Goal: Book appointment/travel/reservation

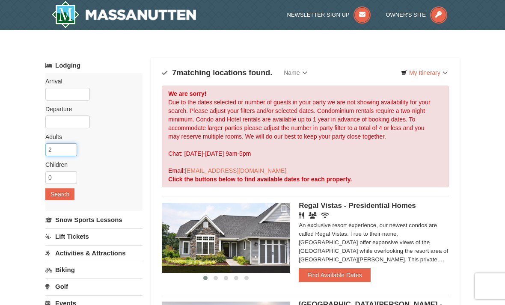
click at [65, 152] on input "2" at bounding box center [61, 149] width 32 height 13
type input "8"
click at [70, 176] on input "0" at bounding box center [61, 177] width 32 height 13
type input "3"
click at [62, 190] on button "Search" at bounding box center [59, 194] width 29 height 12
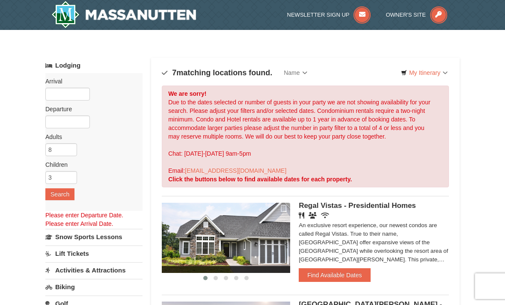
click at [63, 15] on img at bounding box center [123, 14] width 145 height 27
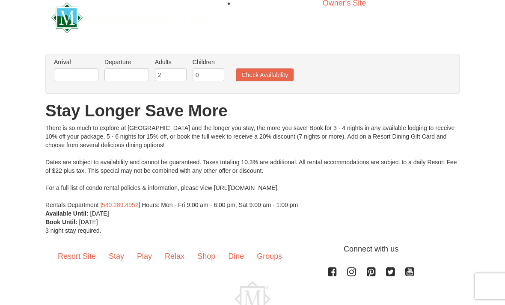
scroll to position [34, 0]
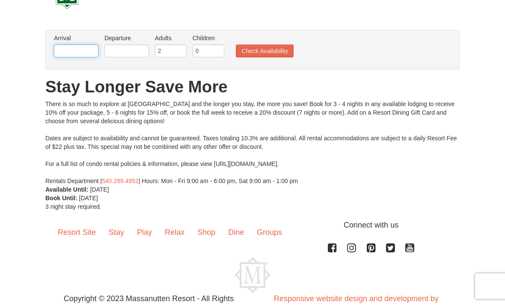
click at [61, 54] on input "text" at bounding box center [76, 51] width 45 height 13
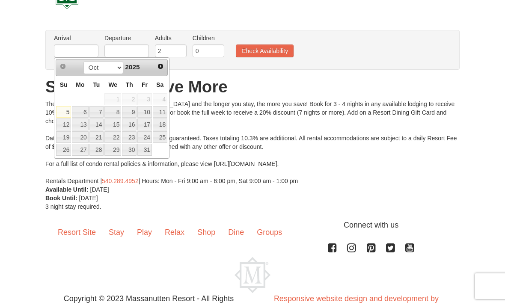
click at [125, 69] on span "2025" at bounding box center [132, 66] width 15 height 7
click at [160, 65] on span "Next" at bounding box center [160, 66] width 7 height 7
click at [158, 71] on link "Next" at bounding box center [161, 66] width 12 height 12
click at [159, 69] on span "Next" at bounding box center [160, 66] width 7 height 7
click at [160, 68] on span "Next" at bounding box center [160, 66] width 7 height 7
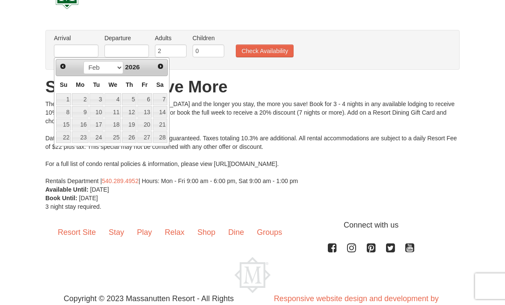
click at [161, 67] on span "Next" at bounding box center [160, 66] width 7 height 7
click at [162, 66] on span "Next" at bounding box center [160, 66] width 7 height 7
click at [158, 68] on span "Next" at bounding box center [160, 66] width 7 height 7
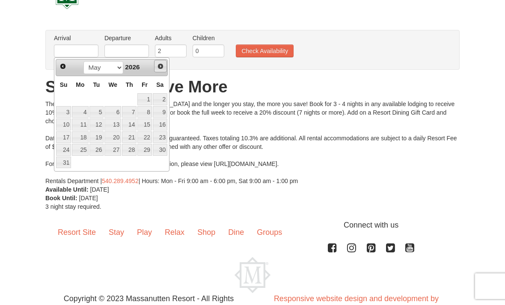
click at [160, 67] on span "Next" at bounding box center [160, 66] width 7 height 7
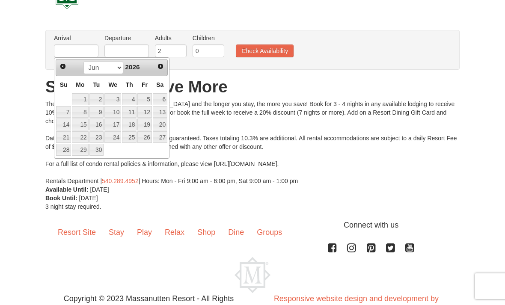
click at [147, 111] on link "12" at bounding box center [144, 112] width 15 height 12
type input "06/12/2026"
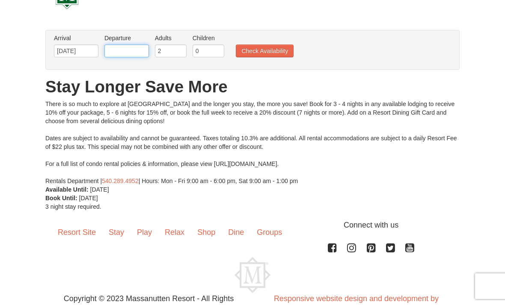
click at [130, 48] on input "text" at bounding box center [127, 51] width 45 height 13
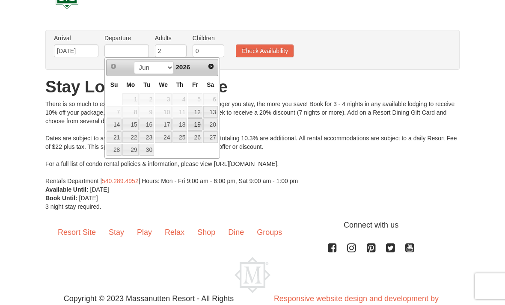
click at [199, 126] on link "19" at bounding box center [195, 125] width 15 height 12
type input "06/19/2026"
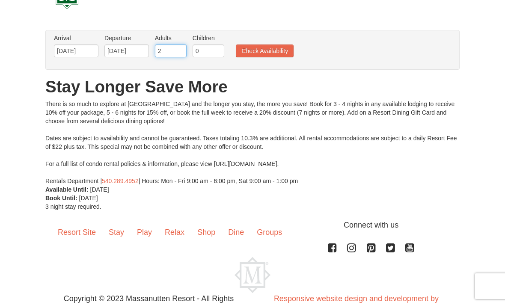
click at [175, 52] on input "2" at bounding box center [171, 51] width 32 height 13
type input "8"
click at [220, 51] on input "0" at bounding box center [209, 51] width 32 height 13
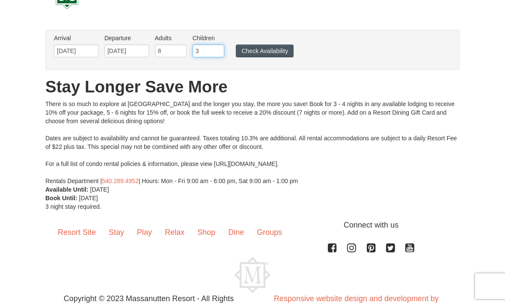
type input "3"
click at [269, 51] on button "Check Availability" at bounding box center [265, 51] width 58 height 13
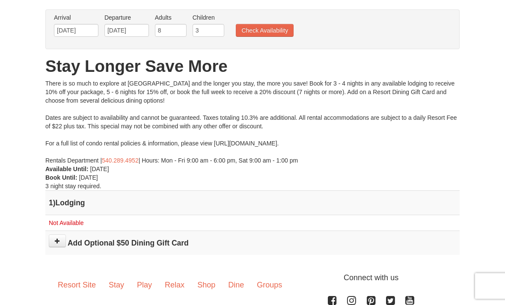
scroll to position [49, 0]
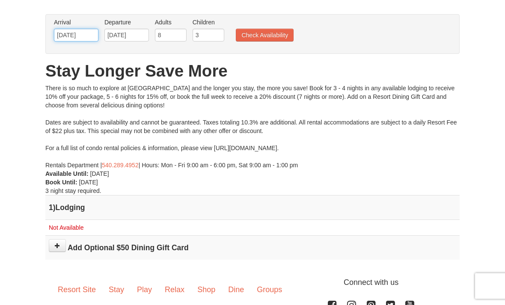
click at [78, 36] on input "06/12/2026" at bounding box center [76, 35] width 45 height 13
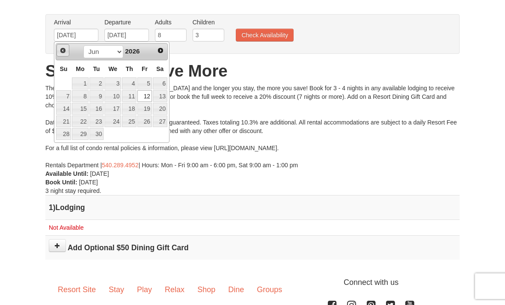
click at [60, 54] on link "Prev" at bounding box center [63, 50] width 13 height 13
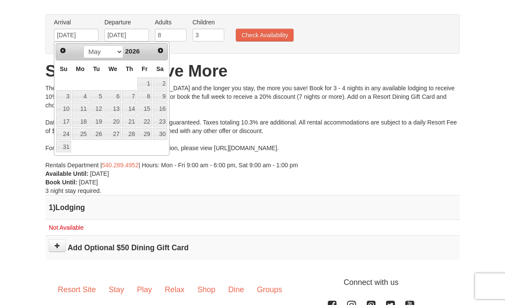
click at [145, 87] on link "1" at bounding box center [144, 84] width 15 height 12
type input "[DATE]"
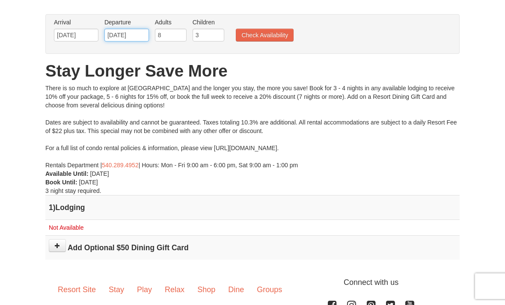
click at [132, 40] on input "06/19/2026" at bounding box center [127, 35] width 45 height 13
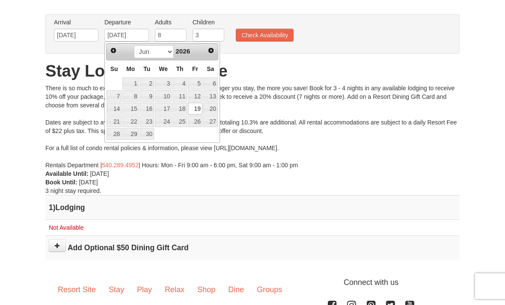
click at [113, 53] on span "Prev" at bounding box center [113, 50] width 7 height 7
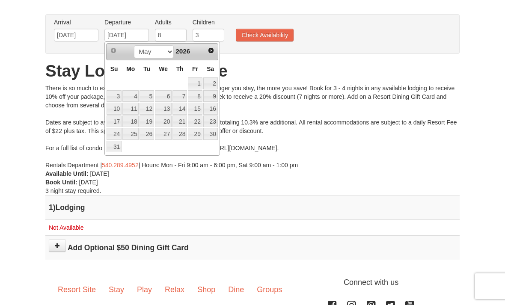
click at [195, 101] on link "8" at bounding box center [195, 96] width 15 height 12
type input "[DATE]"
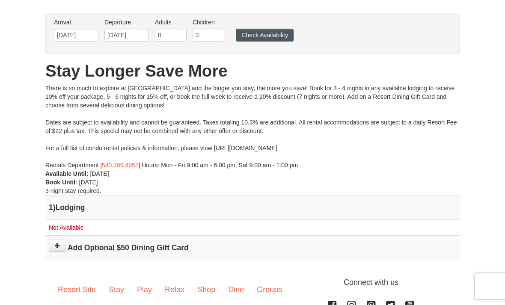
click at [271, 38] on button "Check Availability" at bounding box center [265, 35] width 58 height 13
